Goal: Task Accomplishment & Management: Manage account settings

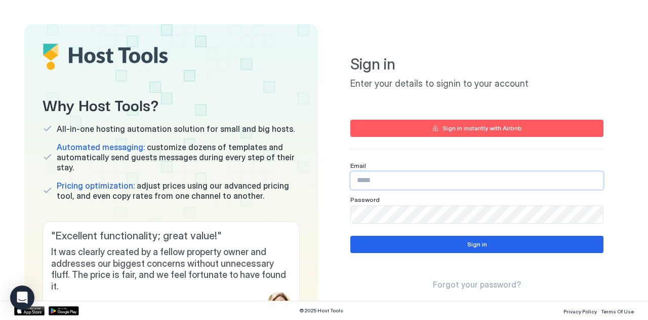
click at [369, 180] on input "Input Field" at bounding box center [477, 180] width 252 height 17
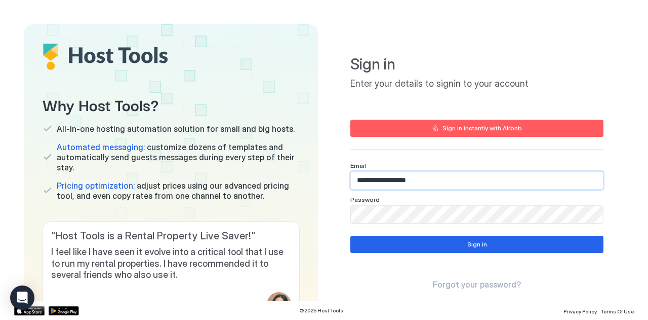
type input "**********"
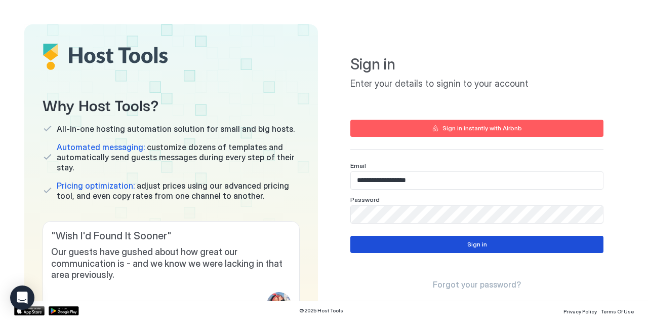
click at [387, 247] on button "Sign in" at bounding box center [476, 244] width 253 height 17
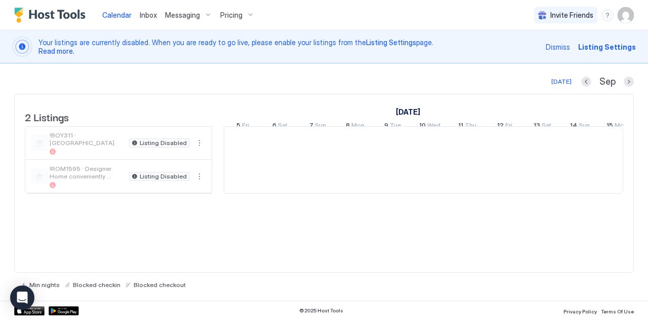
scroll to position [0, 563]
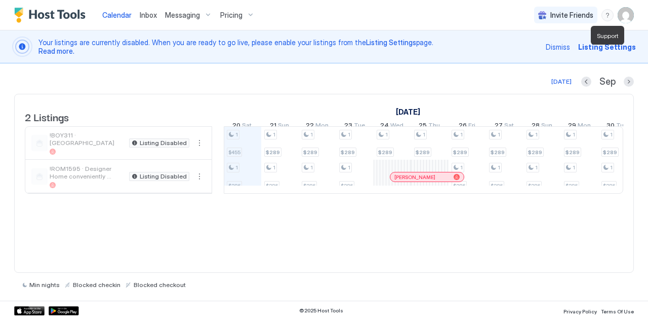
click at [610, 14] on div "menu" at bounding box center [608, 15] width 12 height 12
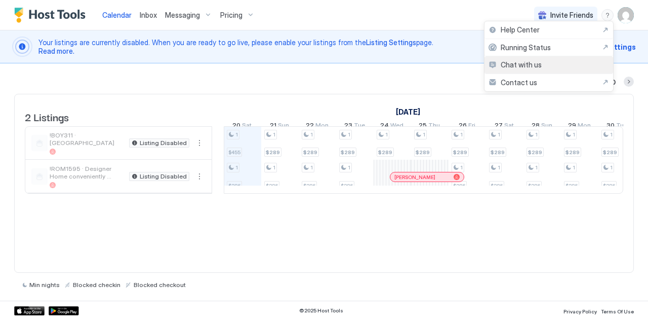
click at [545, 64] on div "Chat with us" at bounding box center [549, 65] width 129 height 18
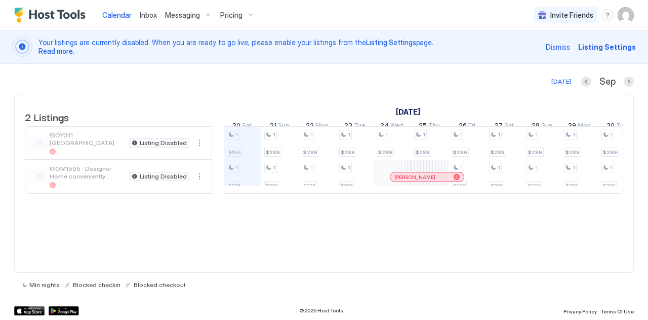
click at [605, 18] on div "menu" at bounding box center [608, 15] width 12 height 12
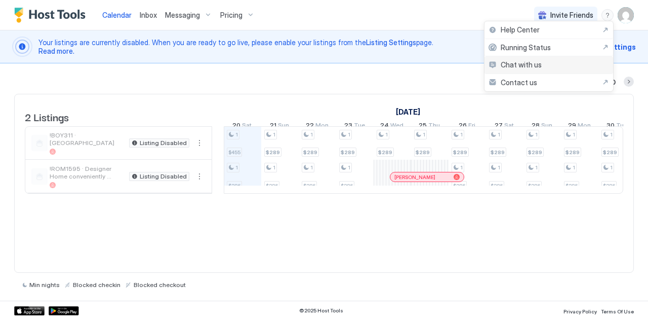
click at [534, 65] on span "Chat with us" at bounding box center [521, 64] width 41 height 9
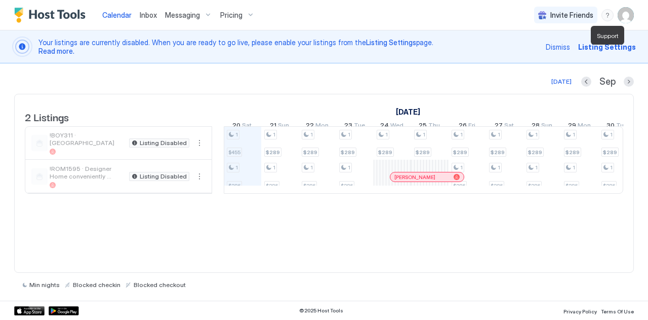
click at [609, 19] on div "menu" at bounding box center [608, 15] width 12 height 12
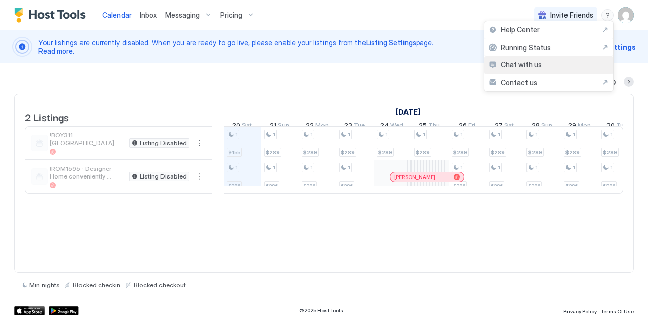
click at [494, 64] on div "Chat with us" at bounding box center [515, 64] width 53 height 9
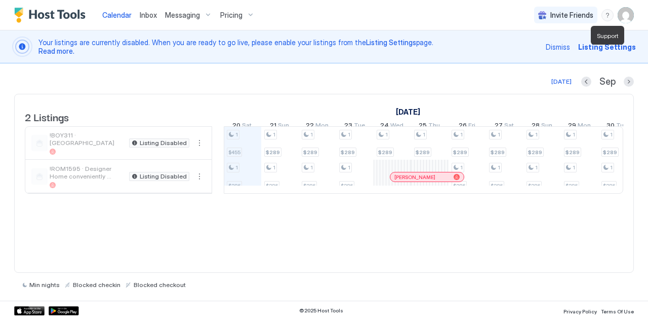
click at [609, 14] on div "menu" at bounding box center [608, 15] width 12 height 12
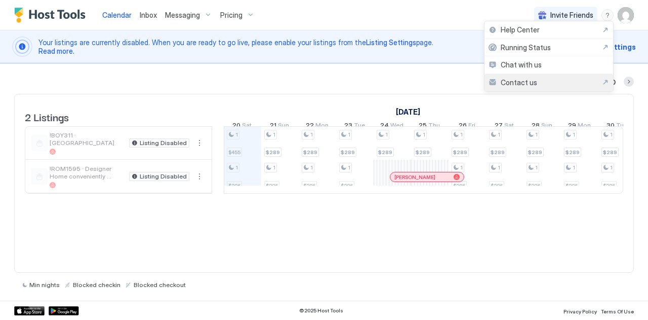
click at [515, 75] on div "Contact us" at bounding box center [549, 83] width 129 height 18
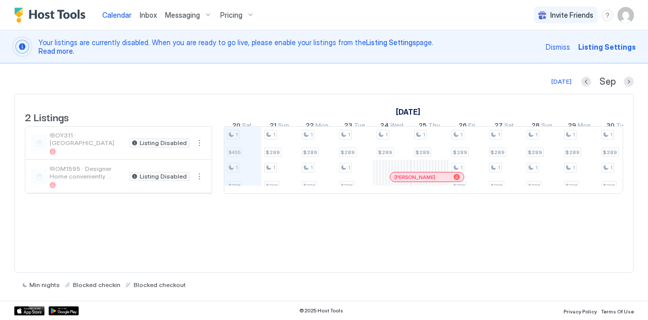
click at [41, 47] on span "Read more." at bounding box center [56, 51] width 36 height 9
click at [607, 15] on div "menu" at bounding box center [608, 15] width 12 height 12
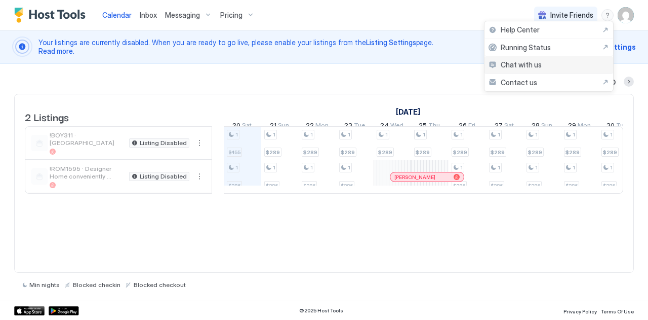
click at [493, 61] on div "Chat with us" at bounding box center [515, 64] width 53 height 9
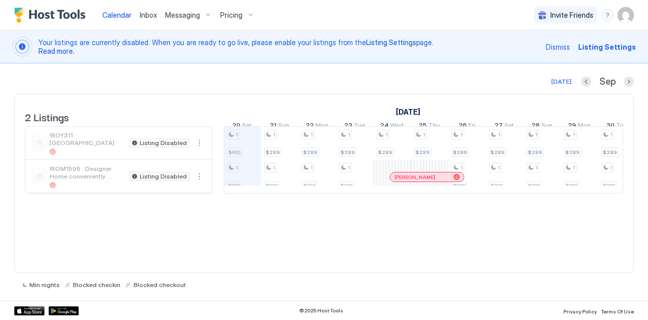
click at [150, 14] on span "Inbox" at bounding box center [148, 15] width 17 height 9
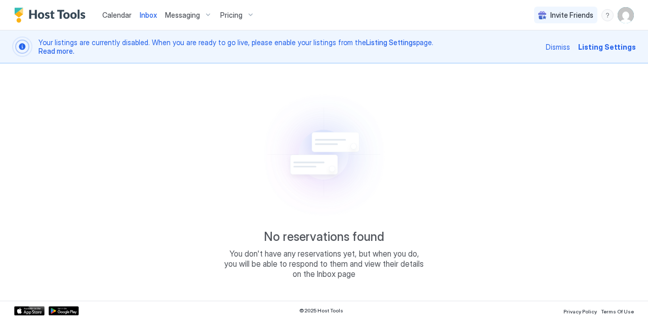
click at [189, 14] on span "Messaging" at bounding box center [182, 15] width 35 height 9
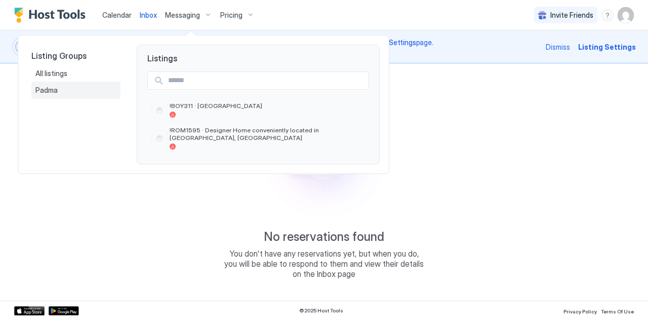
click at [41, 93] on span "Padma" at bounding box center [47, 90] width 24 height 9
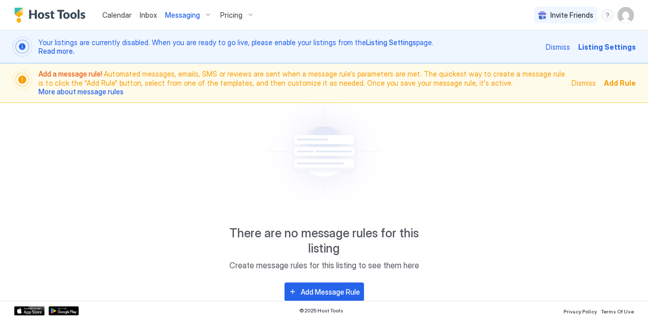
scroll to position [43, 0]
click at [328, 289] on div "Add Message Rule" at bounding box center [330, 292] width 59 height 11
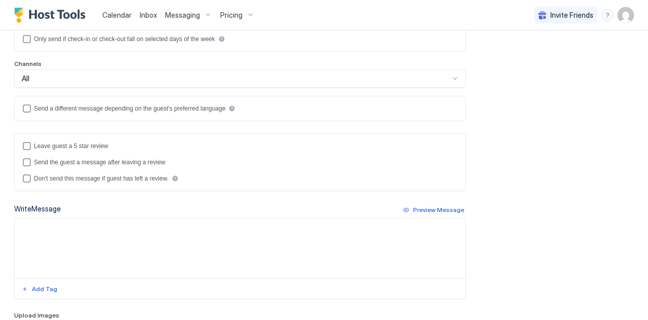
scroll to position [344, 0]
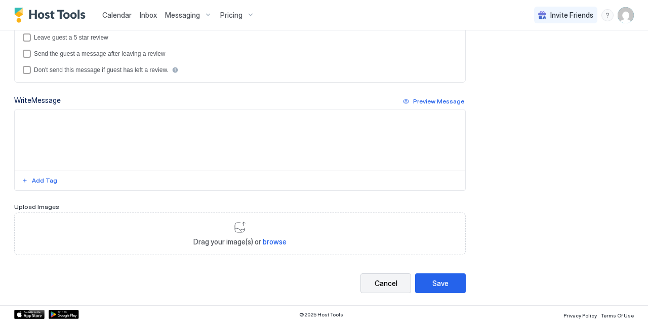
click at [380, 285] on button "Cancel" at bounding box center [386, 283] width 51 height 20
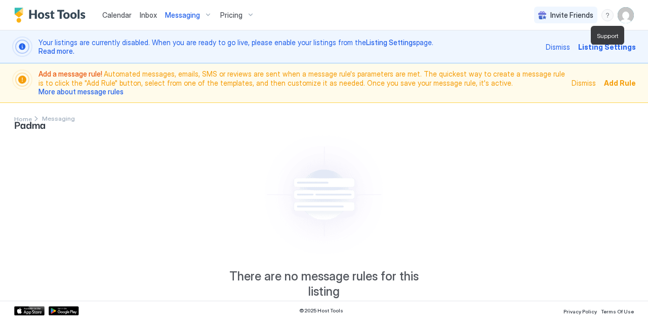
click at [603, 19] on div "menu" at bounding box center [608, 15] width 12 height 12
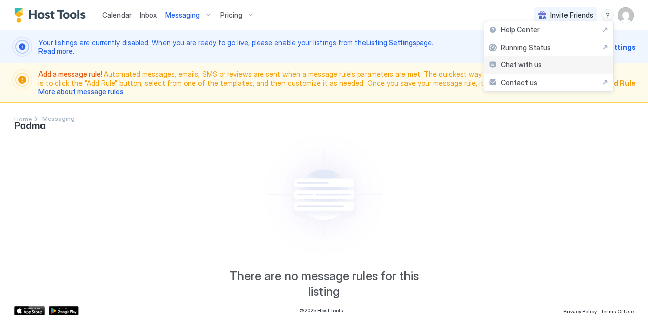
click at [513, 64] on span "Chat with us" at bounding box center [521, 64] width 41 height 9
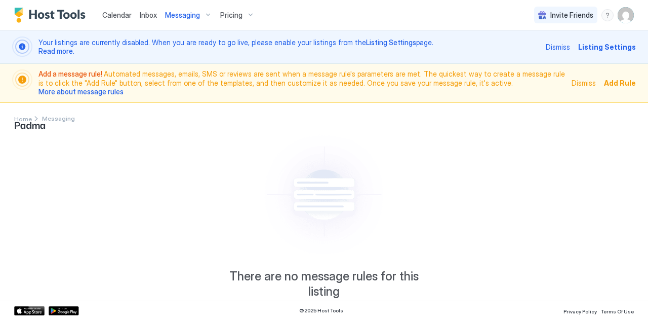
click at [624, 17] on img "User profile" at bounding box center [626, 15] width 16 height 16
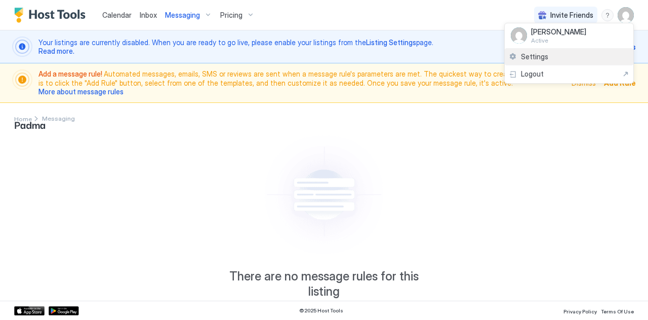
click at [531, 56] on span "Settings" at bounding box center [534, 56] width 27 height 9
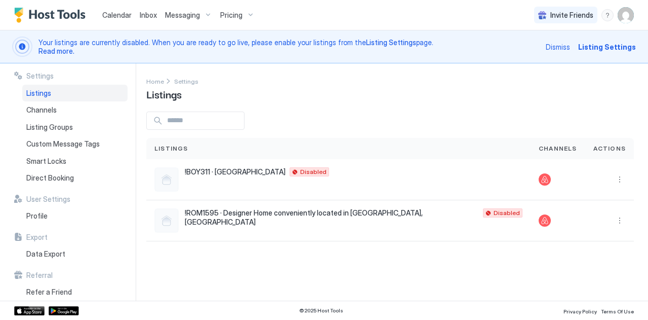
scroll to position [7, 0]
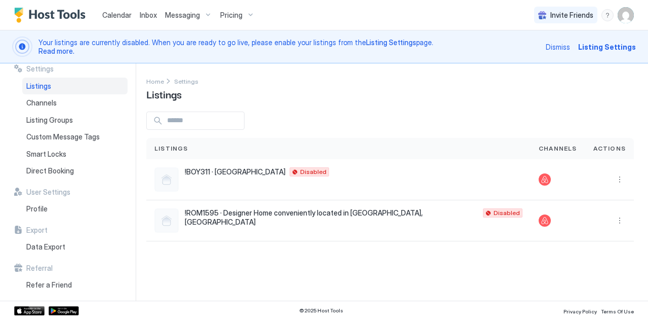
click at [619, 17] on img "User profile" at bounding box center [626, 15] width 16 height 16
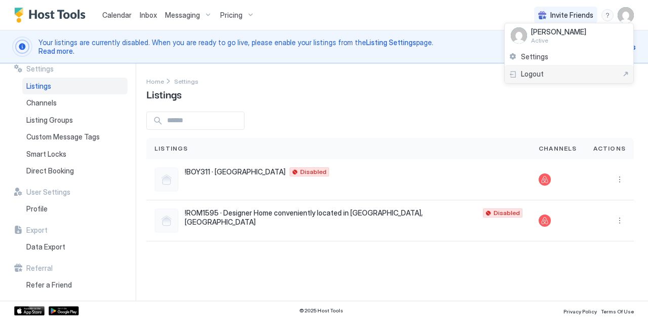
click at [537, 71] on span "Logout" at bounding box center [532, 73] width 23 height 9
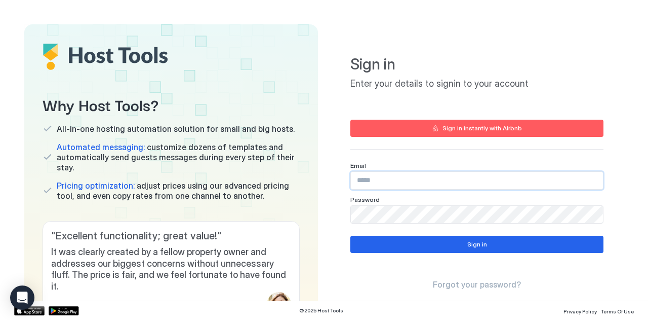
click at [427, 182] on input "Input Field" at bounding box center [477, 180] width 252 height 17
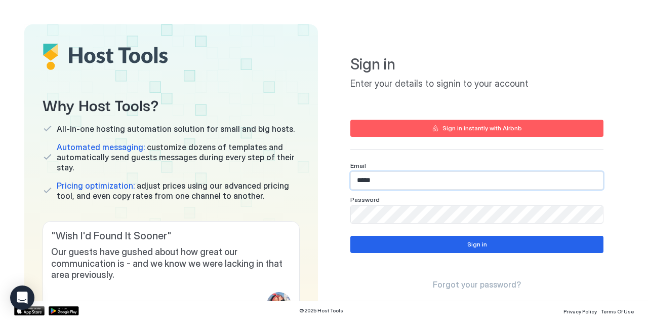
click at [381, 183] on input "*****" at bounding box center [477, 180] width 252 height 17
paste input "**********"
type input "**********"
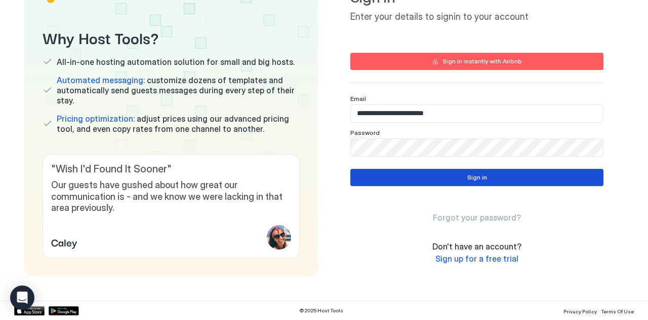
click at [372, 183] on button "Sign in" at bounding box center [476, 177] width 253 height 17
